Goal: Information Seeking & Learning: Understand process/instructions

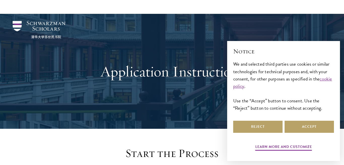
scroll to position [172, 0]
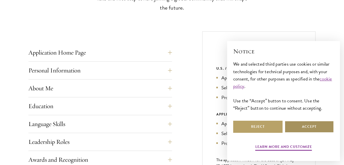
click at [307, 125] on button "Accept" at bounding box center [309, 127] width 49 height 12
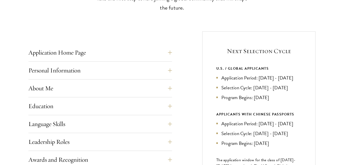
drag, startPoint x: 254, startPoint y: 106, endPoint x: 282, endPoint y: 107, distance: 28.7
click at [282, 101] on li "Program Begins: [DATE]" at bounding box center [258, 97] width 85 height 7
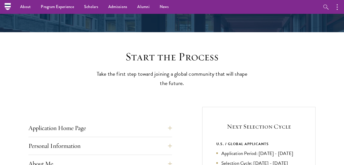
scroll to position [115, 0]
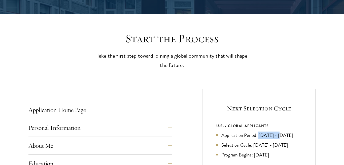
drag, startPoint x: 259, startPoint y: 135, endPoint x: 280, endPoint y: 137, distance: 22.0
click at [280, 137] on li "Application Period: [DATE] - [DATE]" at bounding box center [258, 135] width 85 height 7
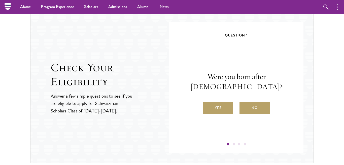
scroll to position [517, 0]
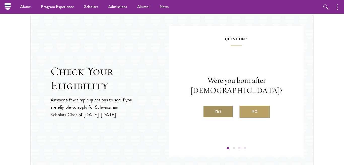
click at [222, 110] on label "Yes" at bounding box center [218, 112] width 30 height 12
click at [208, 110] on input "Yes" at bounding box center [205, 108] width 5 height 5
click at [216, 116] on label "Yes" at bounding box center [218, 112] width 30 height 12
click at [208, 111] on input "Yes" at bounding box center [205, 108] width 5 height 5
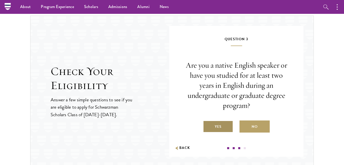
click at [218, 128] on label "Yes" at bounding box center [218, 127] width 30 height 12
click at [208, 126] on input "Yes" at bounding box center [205, 123] width 5 height 5
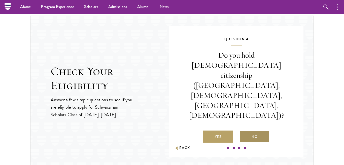
click at [261, 131] on label "No" at bounding box center [255, 137] width 30 height 12
click at [244, 132] on input "No" at bounding box center [242, 134] width 5 height 5
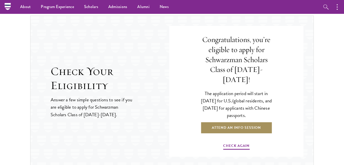
click at [250, 123] on link "Attend an Info Session" at bounding box center [237, 128] width 72 height 12
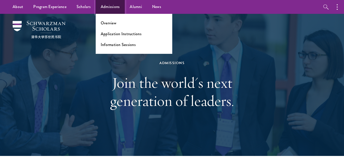
click at [102, 10] on link "Admissions" at bounding box center [110, 7] width 29 height 14
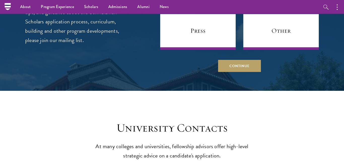
scroll to position [1982, 0]
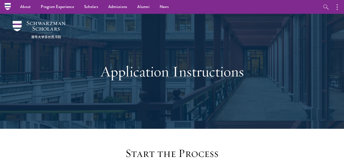
scroll to position [851, 0]
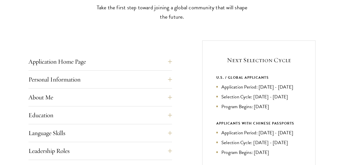
scroll to position [172, 0]
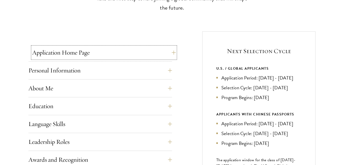
click at [81, 53] on button "Application Home Page" at bounding box center [104, 53] width 144 height 12
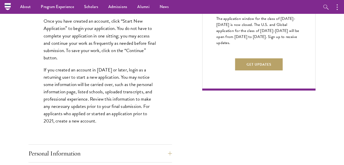
scroll to position [287, 0]
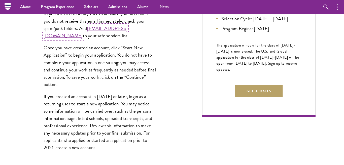
click at [89, 37] on link "[EMAIL_ADDRESS][DOMAIN_NAME]" at bounding box center [86, 32] width 84 height 15
click at [93, 36] on link "[EMAIL_ADDRESS][DOMAIN_NAME]" at bounding box center [86, 32] width 84 height 15
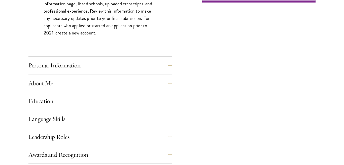
scroll to position [431, 0]
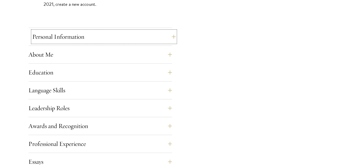
click at [103, 40] on button "Personal Information" at bounding box center [104, 37] width 144 height 12
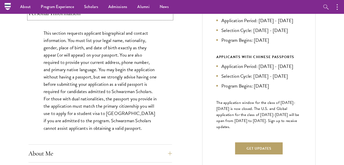
scroll to position [144, 0]
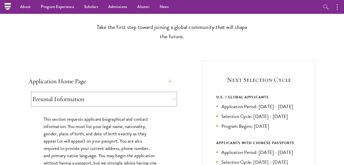
click at [174, 99] on button "Personal Information" at bounding box center [104, 99] width 144 height 12
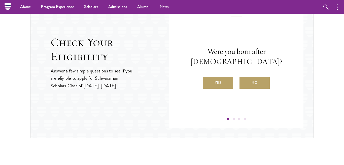
scroll to position [546, 0]
click at [252, 82] on label "No" at bounding box center [255, 83] width 30 height 12
click at [244, 82] on input "No" at bounding box center [242, 80] width 5 height 5
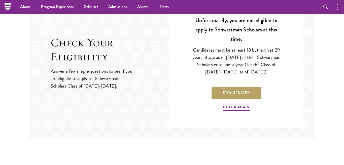
scroll to position [517, 0]
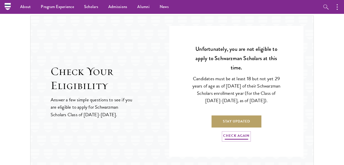
click at [236, 137] on link "Check Again" at bounding box center [236, 137] width 26 height 8
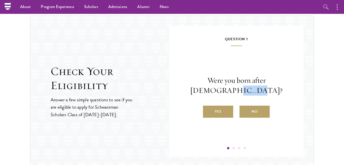
drag, startPoint x: 229, startPoint y: 93, endPoint x: 250, endPoint y: 93, distance: 21.7
click at [250, 93] on p "Were you born after [DEMOGRAPHIC_DATA]?" at bounding box center [236, 86] width 104 height 20
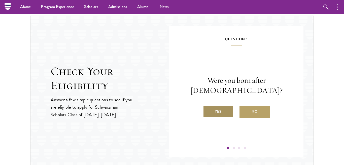
click at [216, 112] on label "Yes" at bounding box center [218, 112] width 30 height 12
click at [208, 111] on input "Yes" at bounding box center [205, 108] width 5 height 5
click at [227, 114] on label "Yes" at bounding box center [218, 112] width 30 height 12
click at [208, 111] on input "Yes" at bounding box center [205, 108] width 5 height 5
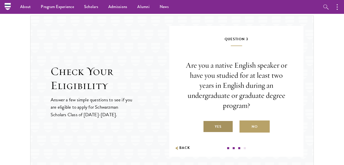
click at [216, 127] on label "Yes" at bounding box center [218, 127] width 30 height 12
click at [208, 126] on input "Yes" at bounding box center [205, 123] width 5 height 5
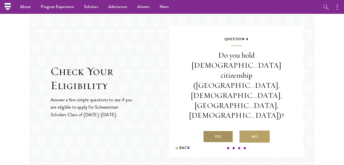
click at [219, 131] on label "Yes" at bounding box center [218, 137] width 30 height 12
click at [208, 132] on input "Yes" at bounding box center [205, 134] width 5 height 5
